Goal: Task Accomplishment & Management: Manage account settings

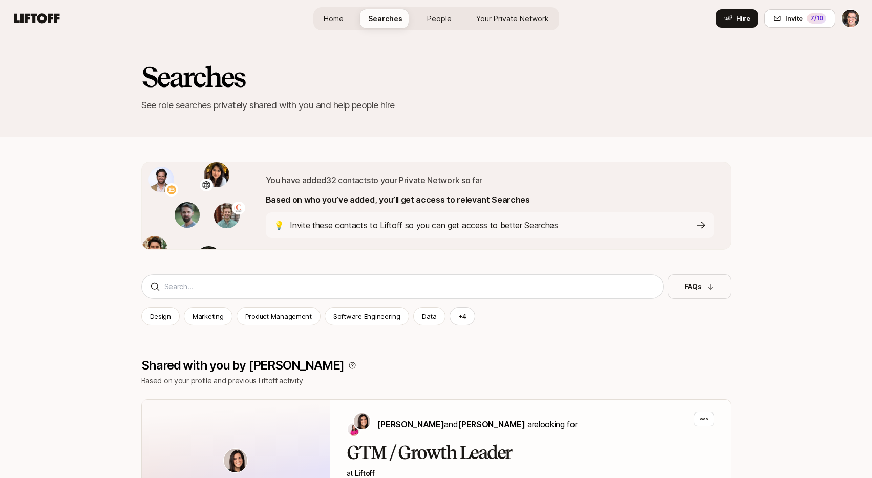
scroll to position [2934, 0]
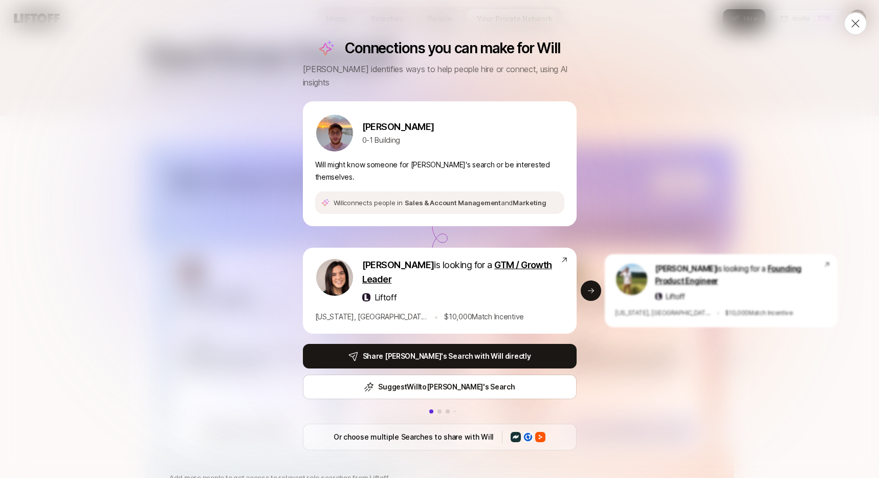
click at [852, 22] on icon at bounding box center [856, 23] width 8 height 8
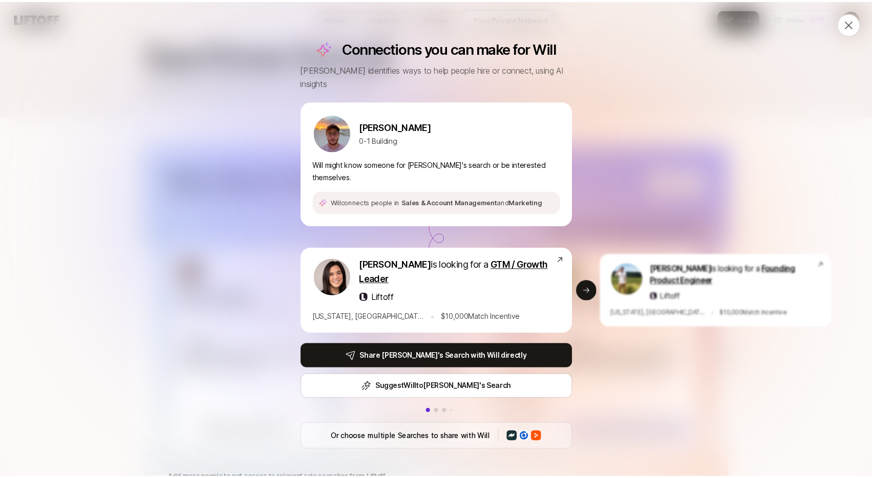
scroll to position [21, 0]
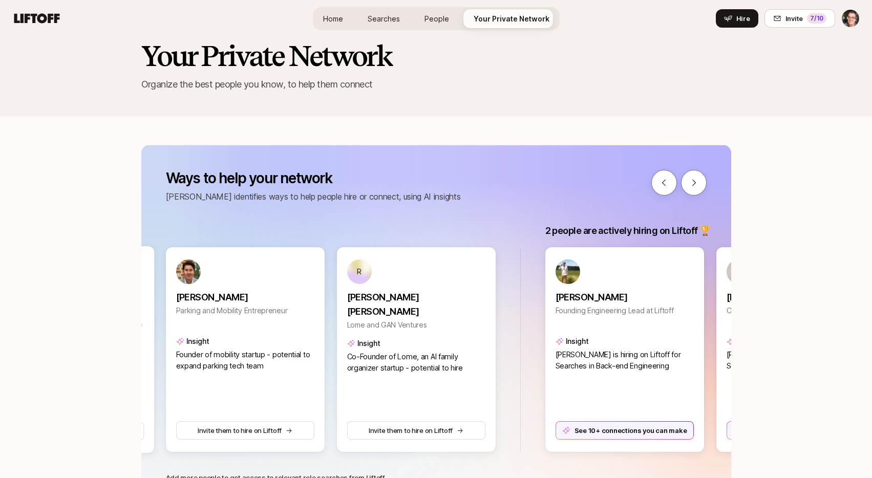
click at [341, 17] on span "Home" at bounding box center [333, 18] width 20 height 11
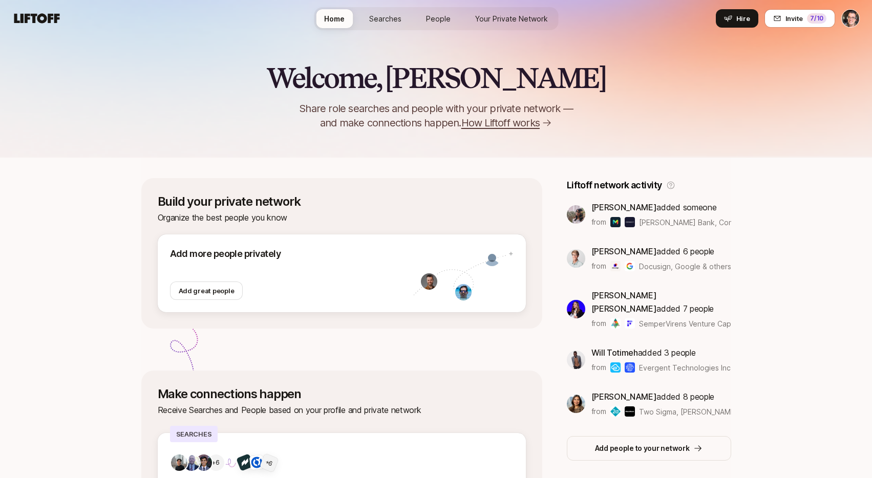
click at [373, 18] on span "Searches" at bounding box center [385, 18] width 32 height 11
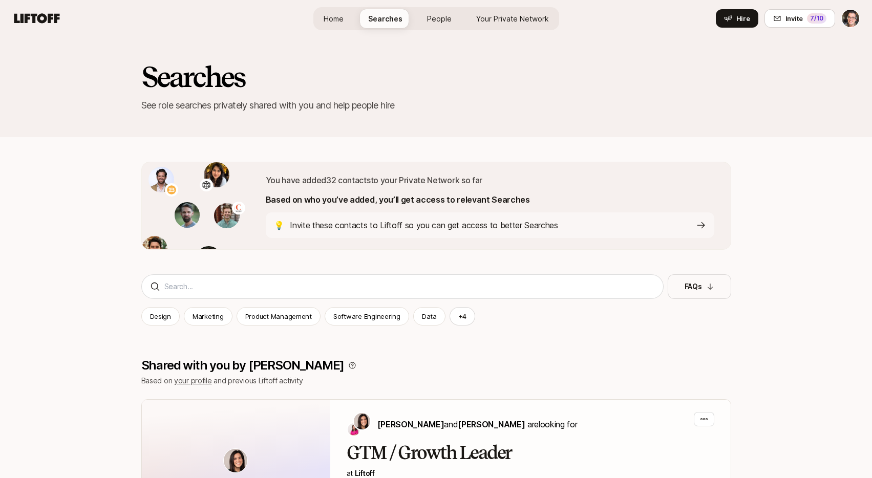
click at [351, 223] on p "Invite these contacts to Liftoff so you can get access to better Searches" at bounding box center [424, 225] width 268 height 13
click at [31, 20] on icon at bounding box center [36, 18] width 49 height 14
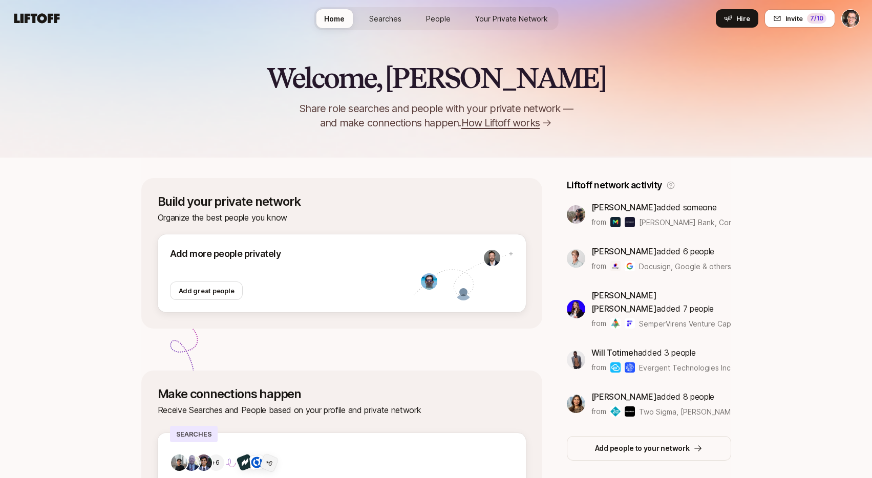
click at [380, 21] on span "Searches" at bounding box center [385, 18] width 32 height 11
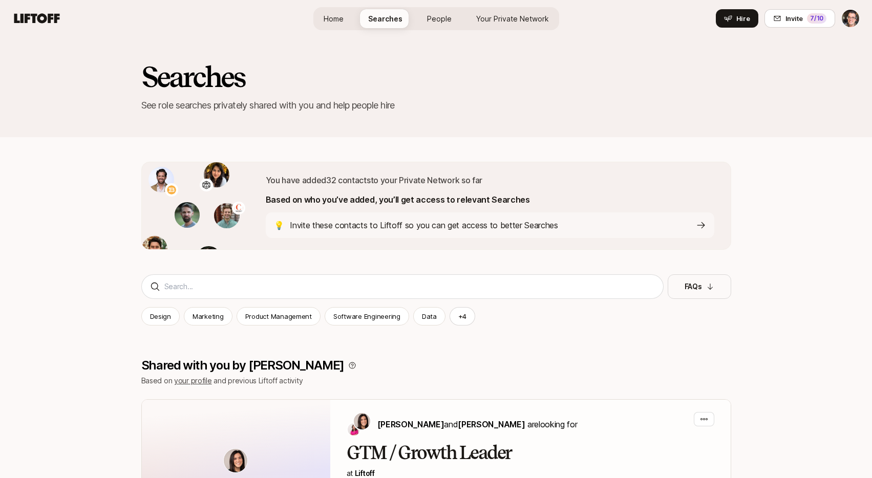
click at [420, 19] on link "People" at bounding box center [439, 18] width 41 height 19
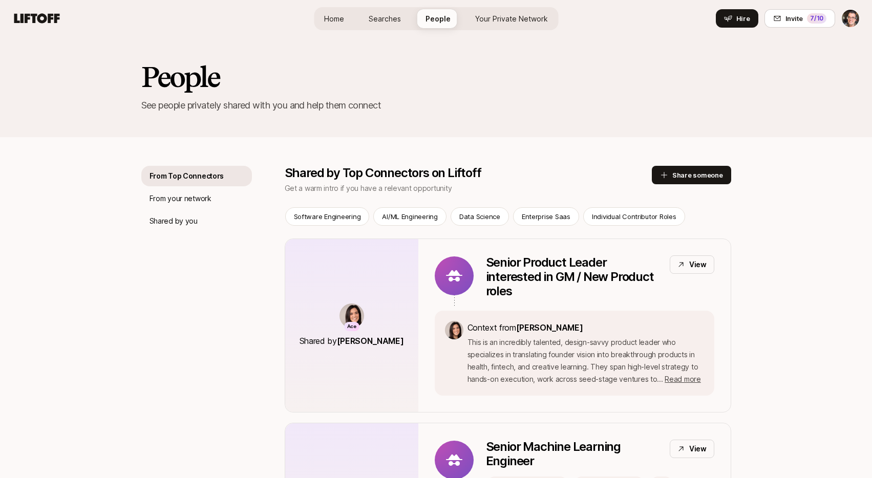
click at [520, 22] on span "Your Private Network" at bounding box center [511, 18] width 73 height 11
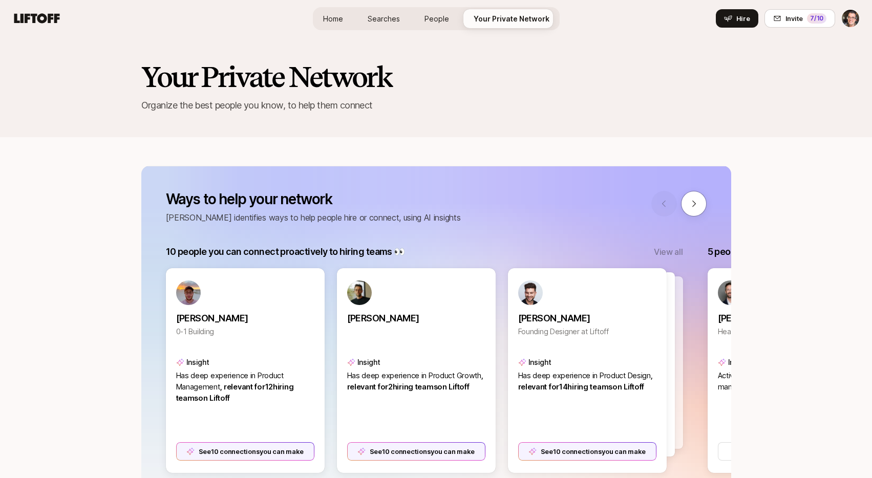
click at [343, 25] on link "Home" at bounding box center [333, 18] width 36 height 19
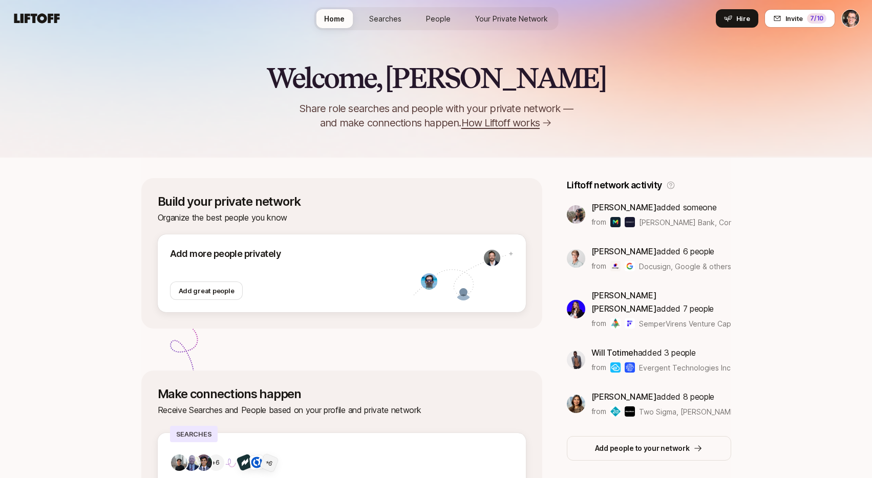
click at [393, 18] on span "Searches" at bounding box center [385, 18] width 32 height 11
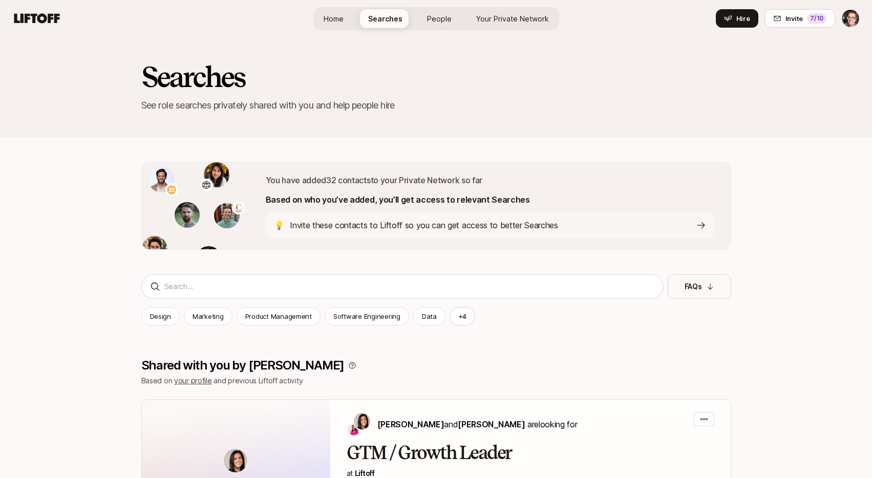
click at [432, 20] on span "People" at bounding box center [439, 18] width 25 height 11
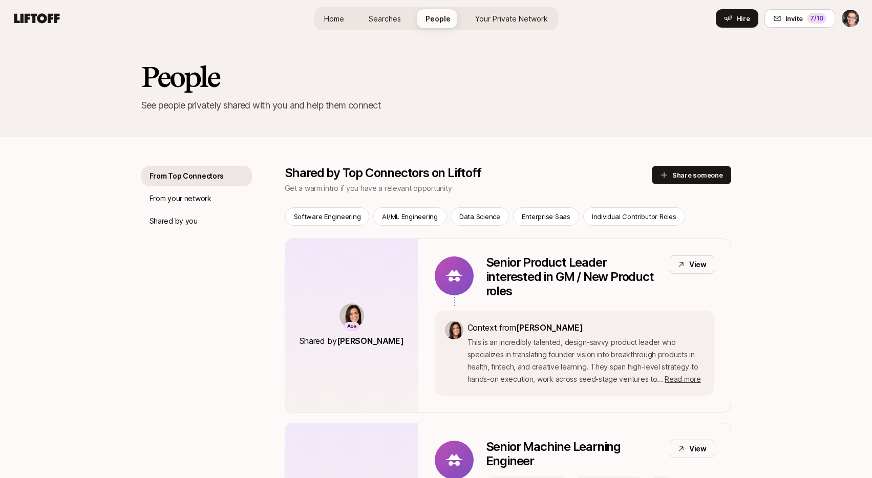
click at [494, 19] on span "Your Private Network" at bounding box center [511, 18] width 73 height 11
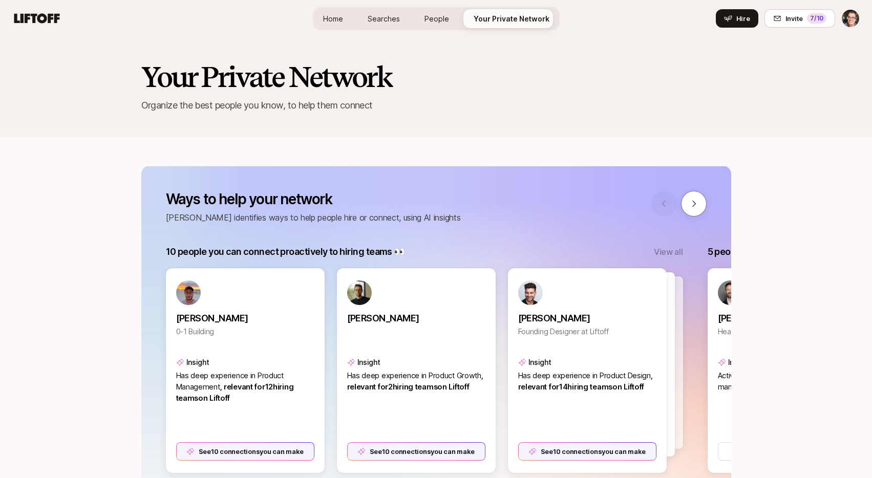
click at [375, 18] on span "Searches" at bounding box center [383, 18] width 32 height 11
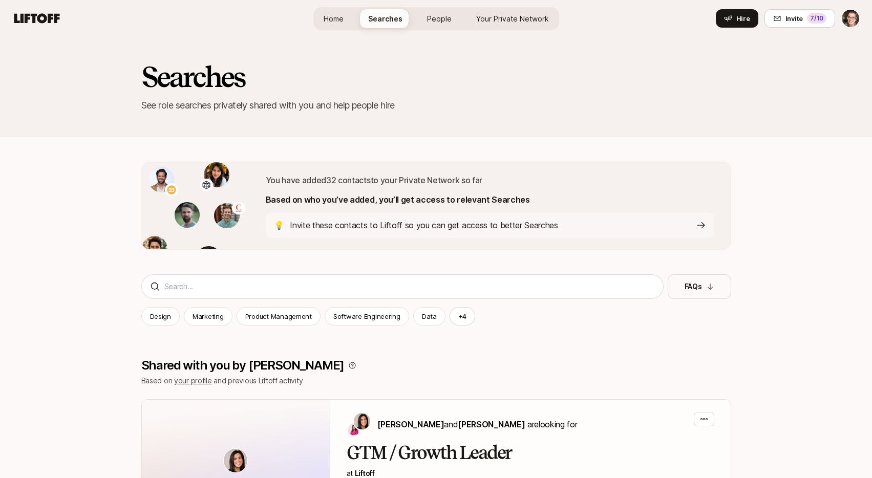
click at [342, 16] on span "Home" at bounding box center [333, 18] width 20 height 11
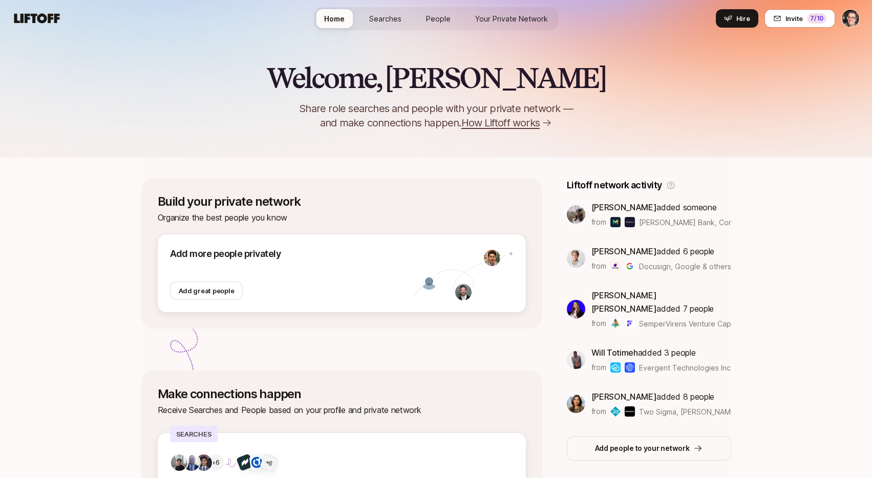
click at [374, 19] on span "Searches" at bounding box center [385, 18] width 32 height 11
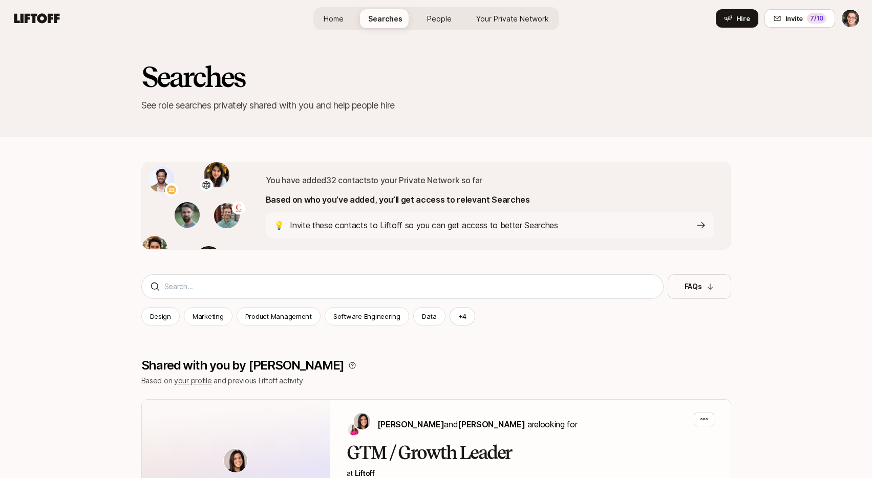
click at [445, 18] on span "People" at bounding box center [439, 18] width 25 height 11
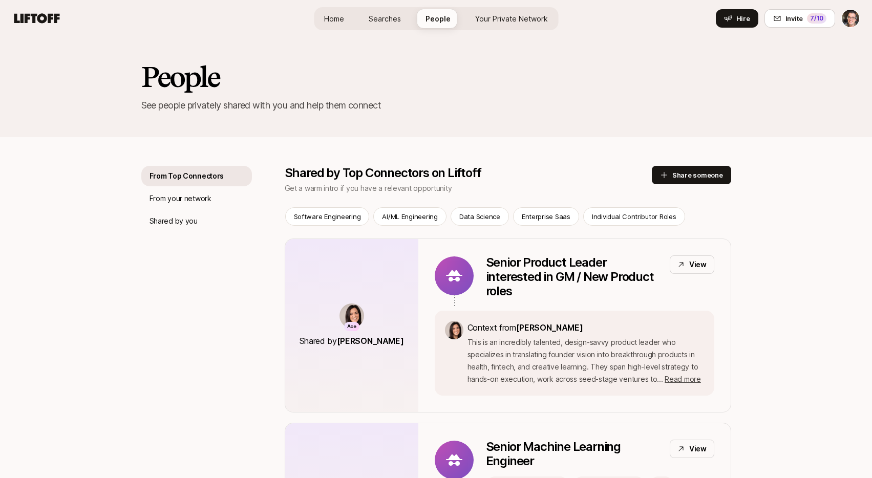
click at [856, 12] on html "Invite 7 /10 Home Searches People Your Private Network Hire Home Searches Peopl…" at bounding box center [436, 239] width 872 height 478
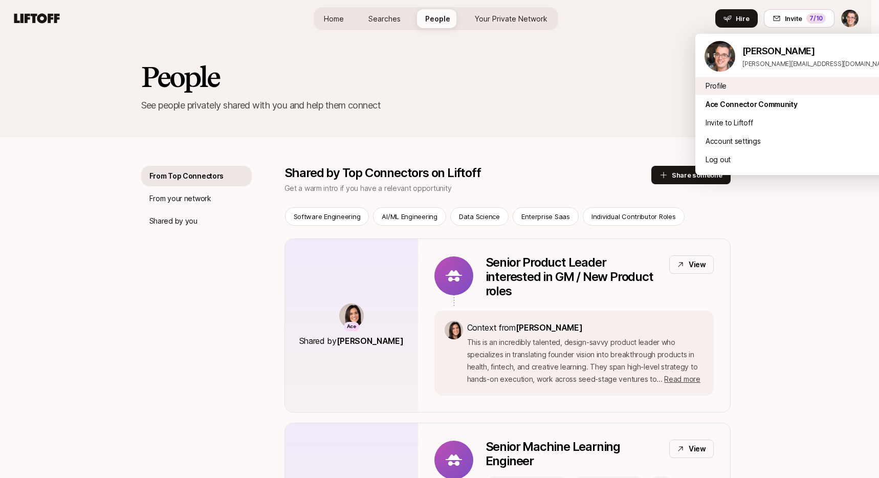
click at [755, 87] on div "Profile" at bounding box center [798, 86] width 205 height 18
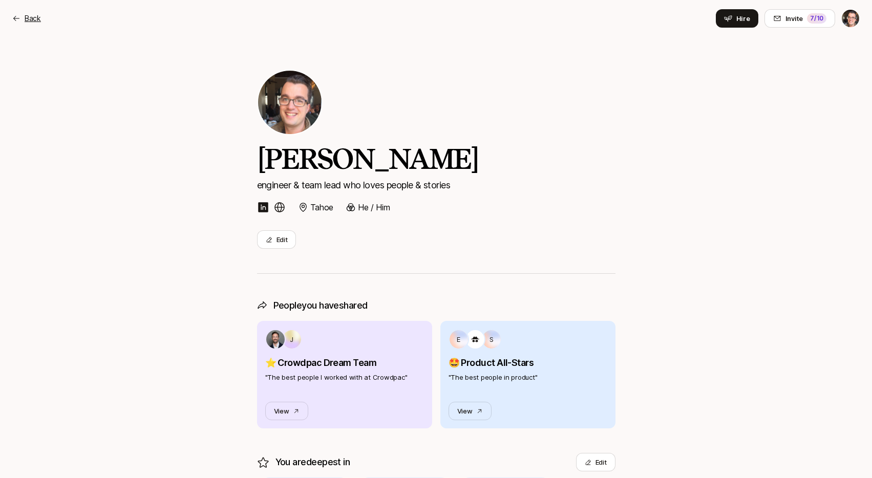
click at [31, 21] on p "Back" at bounding box center [33, 18] width 16 height 12
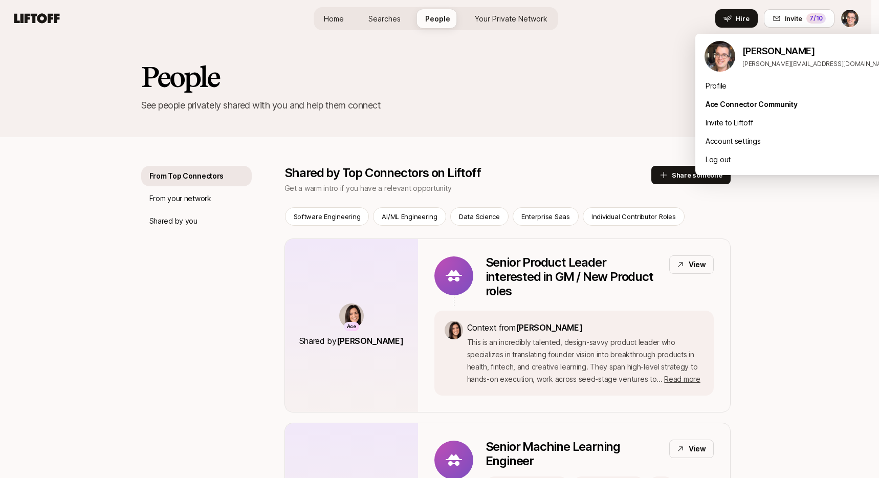
click at [853, 21] on html "Invite 7 /10 Home Searches People Your Private Network Hire Home Searches Peopl…" at bounding box center [439, 239] width 879 height 478
click at [753, 160] on div "Log out" at bounding box center [798, 159] width 205 height 18
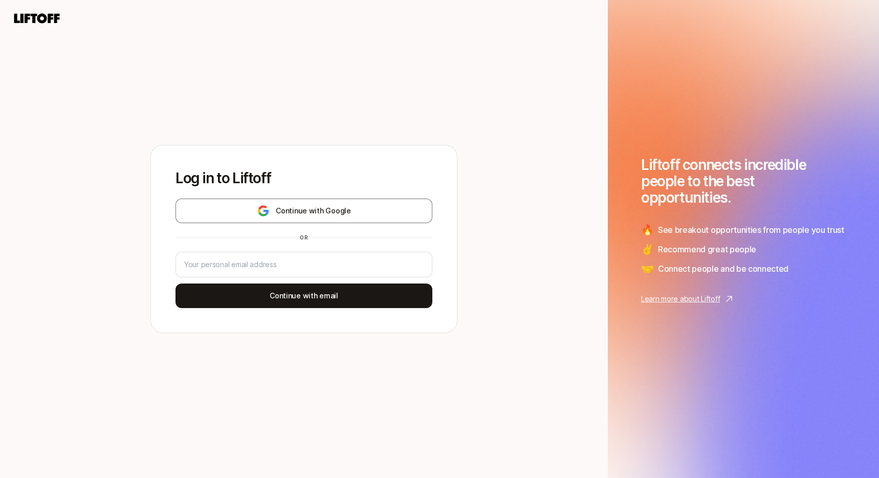
click at [52, 20] on icon at bounding box center [36, 18] width 49 height 14
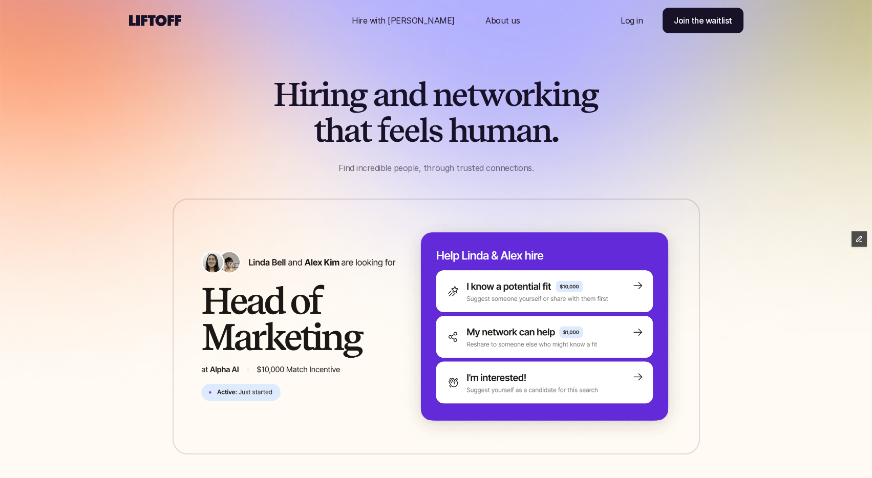
click at [164, 19] on use at bounding box center [155, 20] width 52 height 11
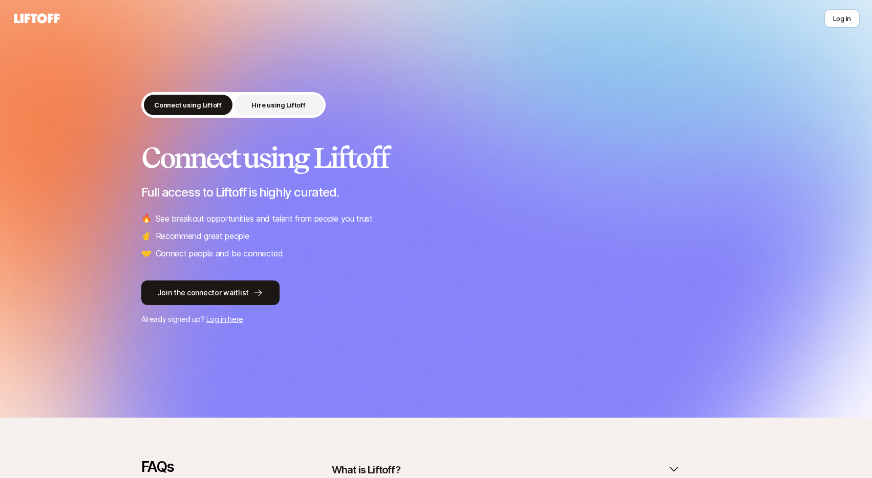
click at [277, 111] on button "Hire using Liftoff" at bounding box center [278, 105] width 89 height 20
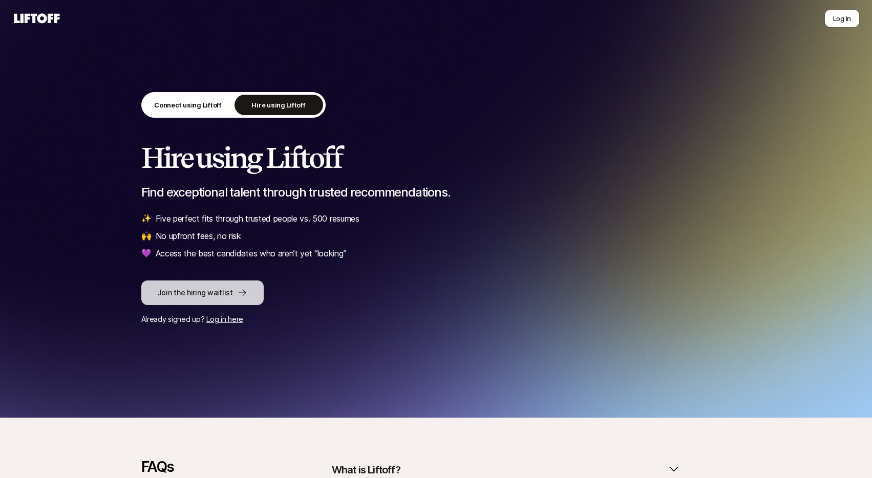
click at [214, 289] on button "Join the hiring waitlist" at bounding box center [202, 292] width 122 height 25
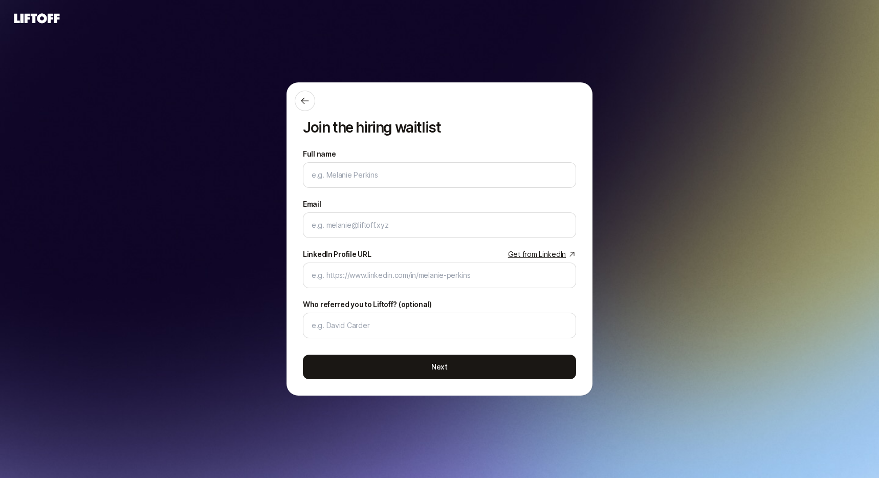
click at [42, 13] on icon at bounding box center [36, 18] width 49 height 14
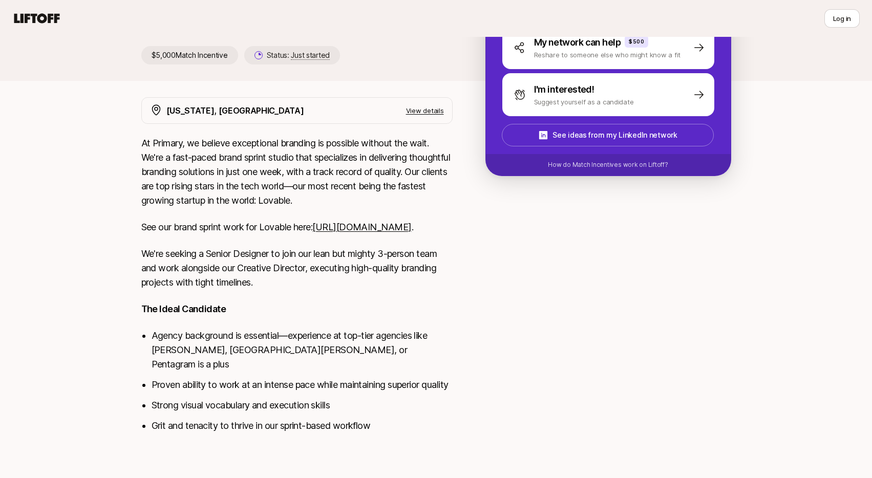
scroll to position [219, 0]
click at [312, 232] on link "https://www.primary.studio/work/lovable" at bounding box center [361, 227] width 99 height 11
